Goal: Find specific page/section: Find specific page/section

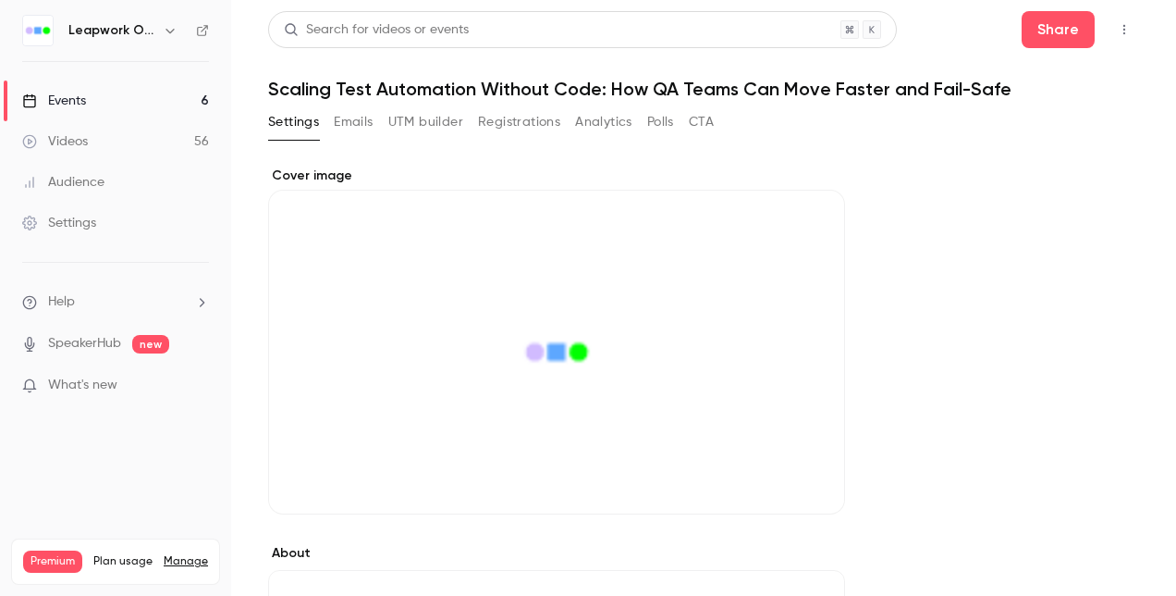
click at [88, 102] on link "Events 6" at bounding box center [115, 100] width 231 height 41
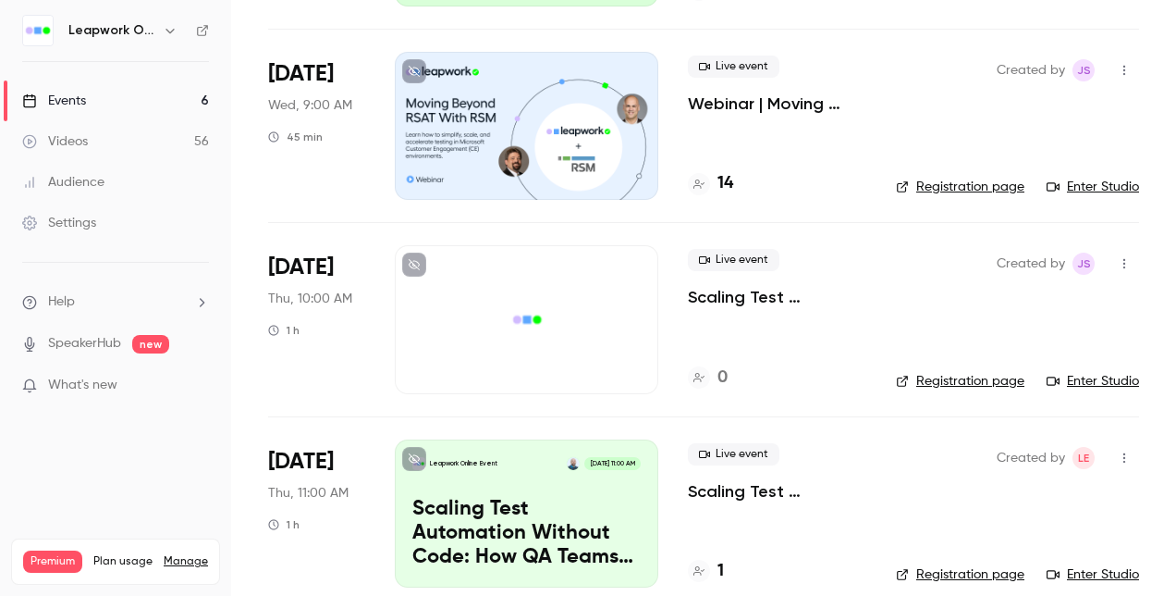
scroll to position [711, 0]
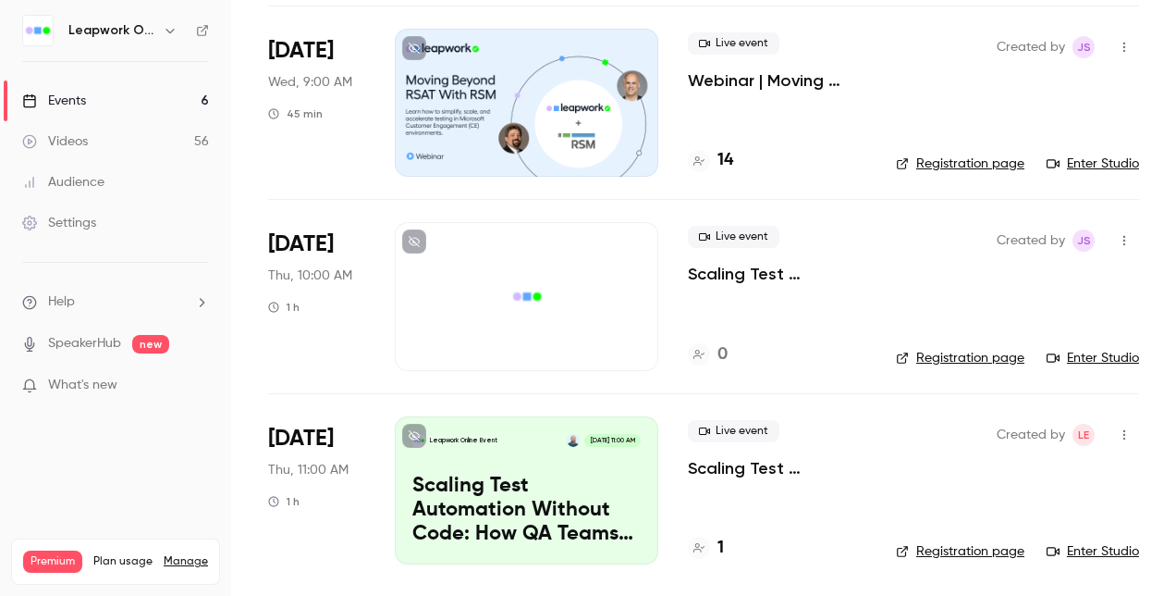
click at [557, 269] on div at bounding box center [527, 296] width 264 height 148
